Goal: Task Accomplishment & Management: Manage account settings

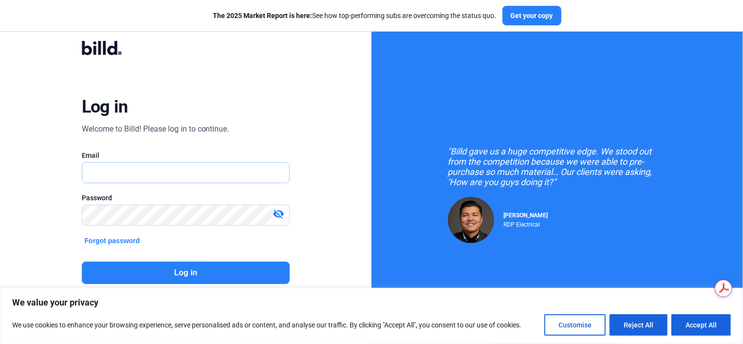
type input "[PERSON_NAME][DOMAIN_NAME][EMAIL_ADDRESS][PERSON_NAME][DOMAIN_NAME]"
click at [164, 272] on button "Log in" at bounding box center [186, 273] width 208 height 22
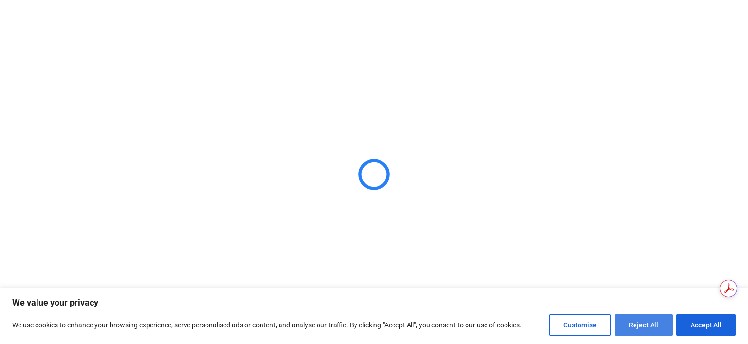
click at [653, 319] on button "Reject All" at bounding box center [644, 324] width 58 height 21
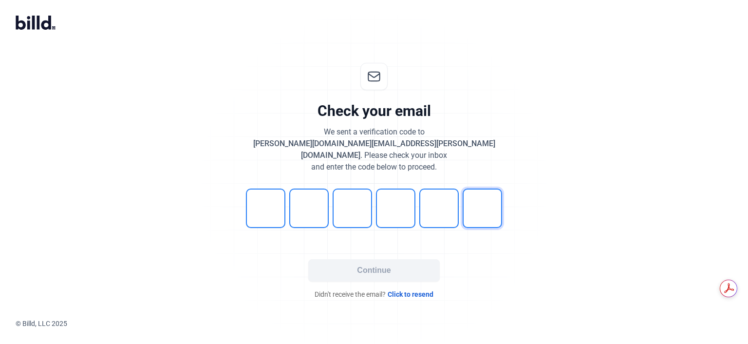
type input "6"
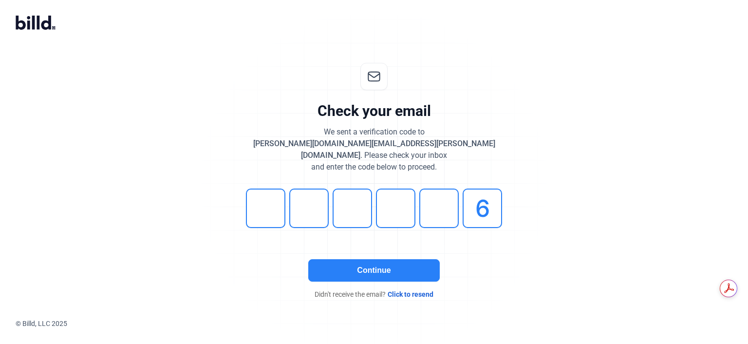
drag, startPoint x: 326, startPoint y: 251, endPoint x: 353, endPoint y: 259, distance: 27.3
click at [328, 259] on button "Continue" at bounding box center [374, 270] width 132 height 22
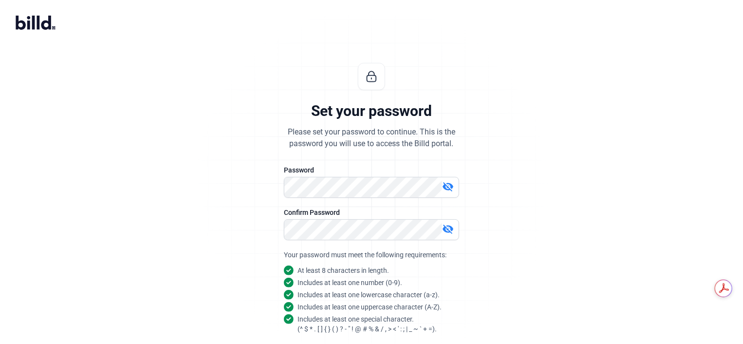
click at [448, 185] on mat-icon "visibility_off" at bounding box center [448, 187] width 12 height 12
click at [450, 231] on mat-icon "visibility_off" at bounding box center [448, 229] width 12 height 12
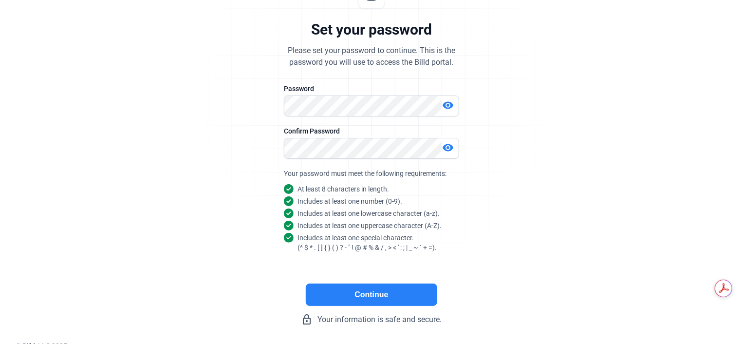
scroll to position [87, 0]
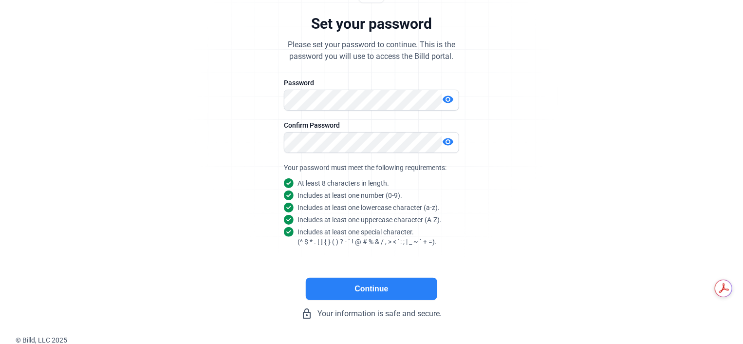
click at [389, 283] on button "Continue" at bounding box center [372, 289] width 132 height 22
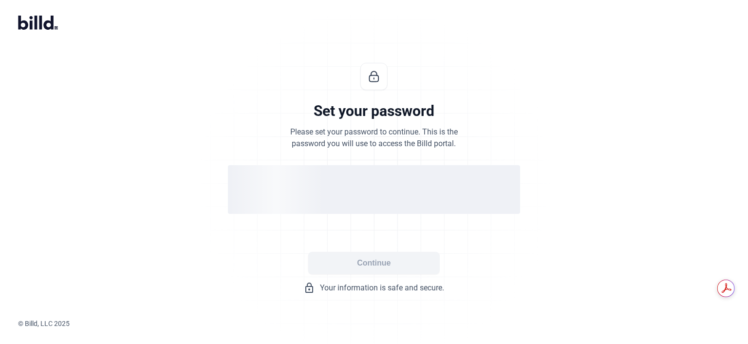
scroll to position [0, 0]
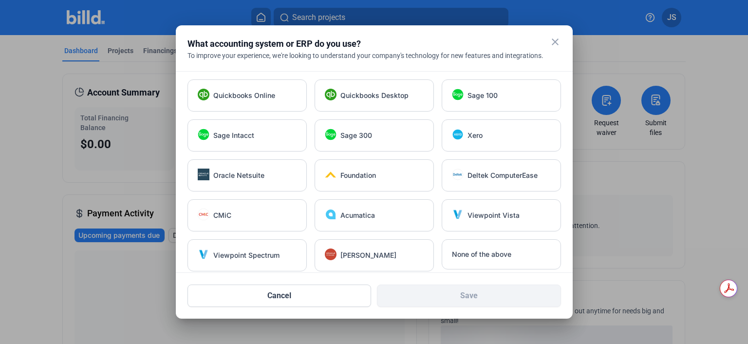
click at [554, 42] on mat-icon "close" at bounding box center [555, 42] width 12 height 12
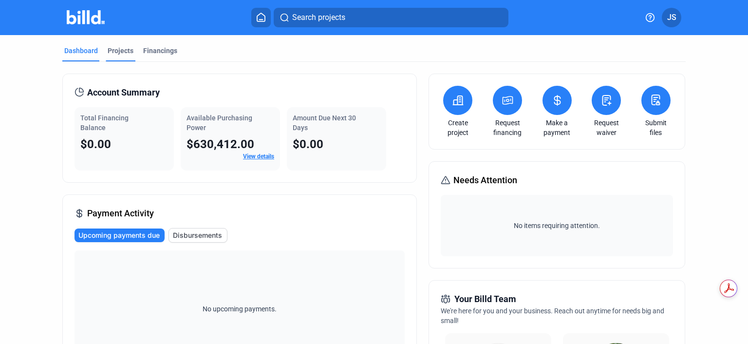
click at [114, 49] on div "Projects" at bounding box center [121, 51] width 26 height 10
